Goal: Task Accomplishment & Management: Manage account settings

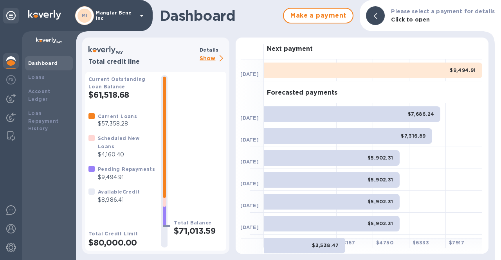
click at [140, 15] on icon at bounding box center [142, 16] width 4 height 2
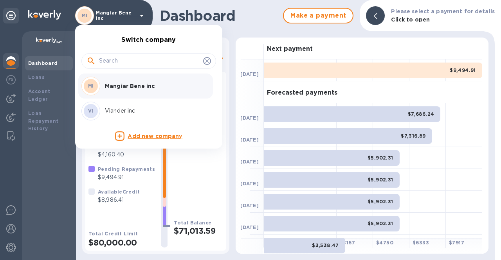
click at [120, 111] on p "Viander inc" at bounding box center [154, 111] width 99 height 8
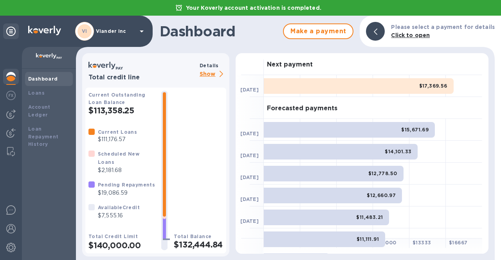
click at [140, 31] on icon at bounding box center [142, 32] width 4 height 2
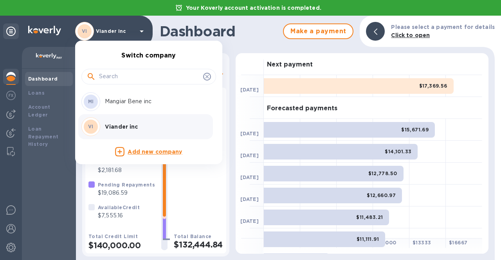
click at [126, 103] on p "Mangiar Bene inc" at bounding box center [154, 101] width 99 height 8
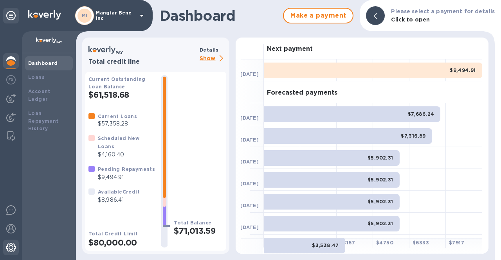
click at [8, 245] on img at bounding box center [10, 247] width 9 height 9
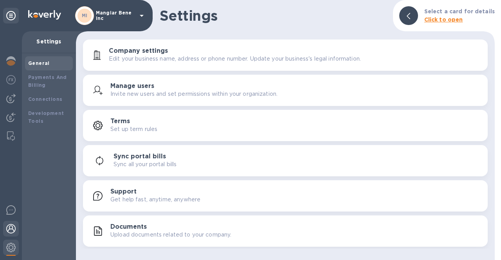
click at [15, 223] on div at bounding box center [11, 229] width 16 height 17
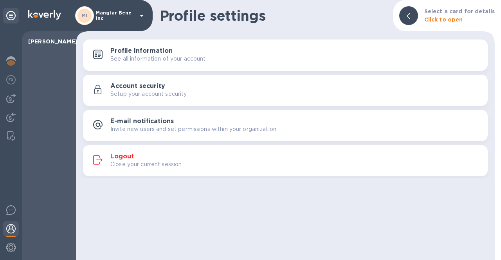
click at [133, 158] on h3 "Logout" at bounding box center [121, 156] width 23 height 7
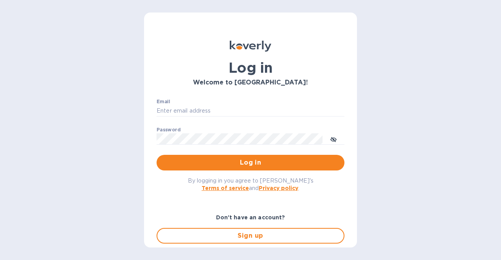
type input "[EMAIL_ADDRESS][DOMAIN_NAME]"
